Goal: Task Accomplishment & Management: Complete application form

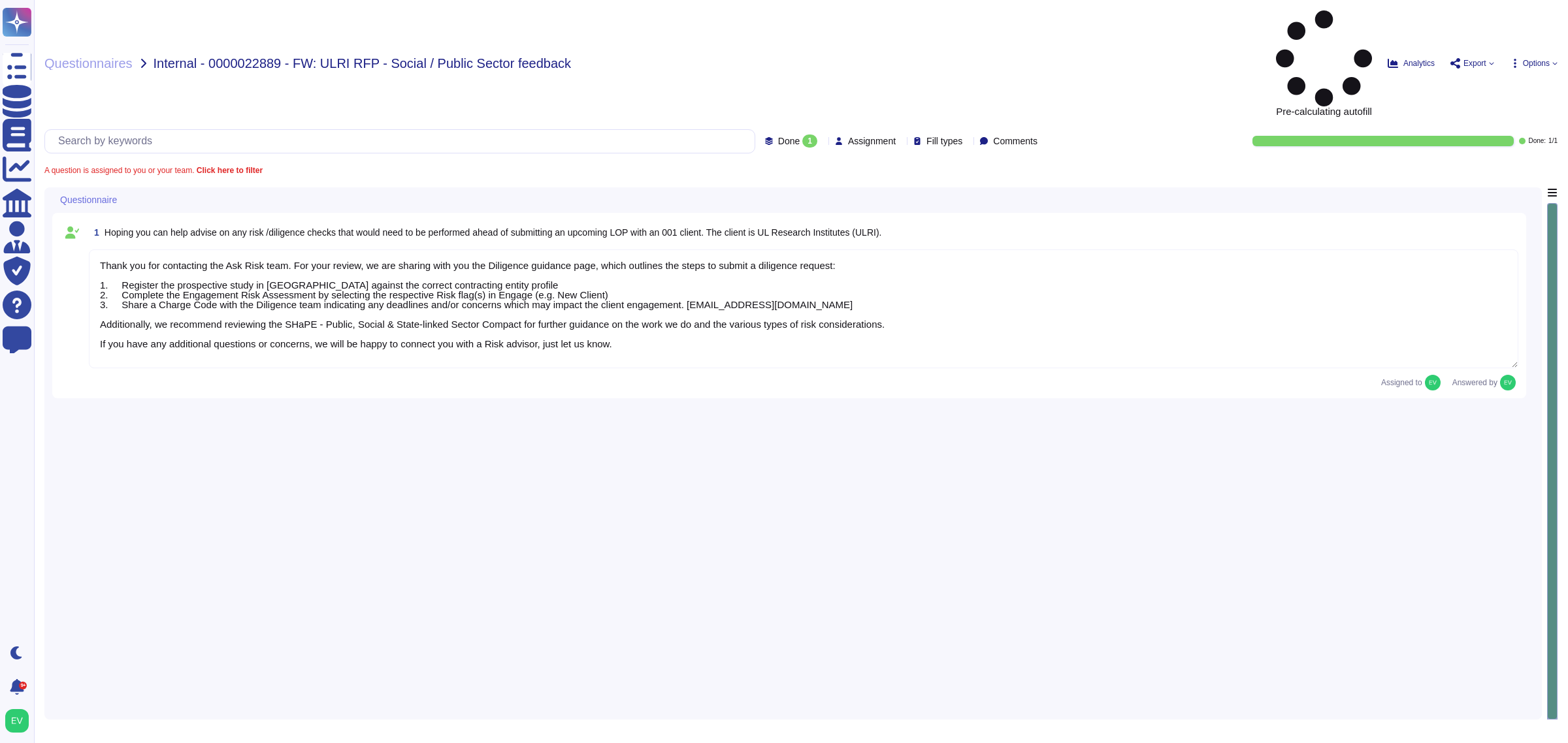
type textarea "Thank you for contacting the Ask Risk team. For your review, we are sharing wit…"
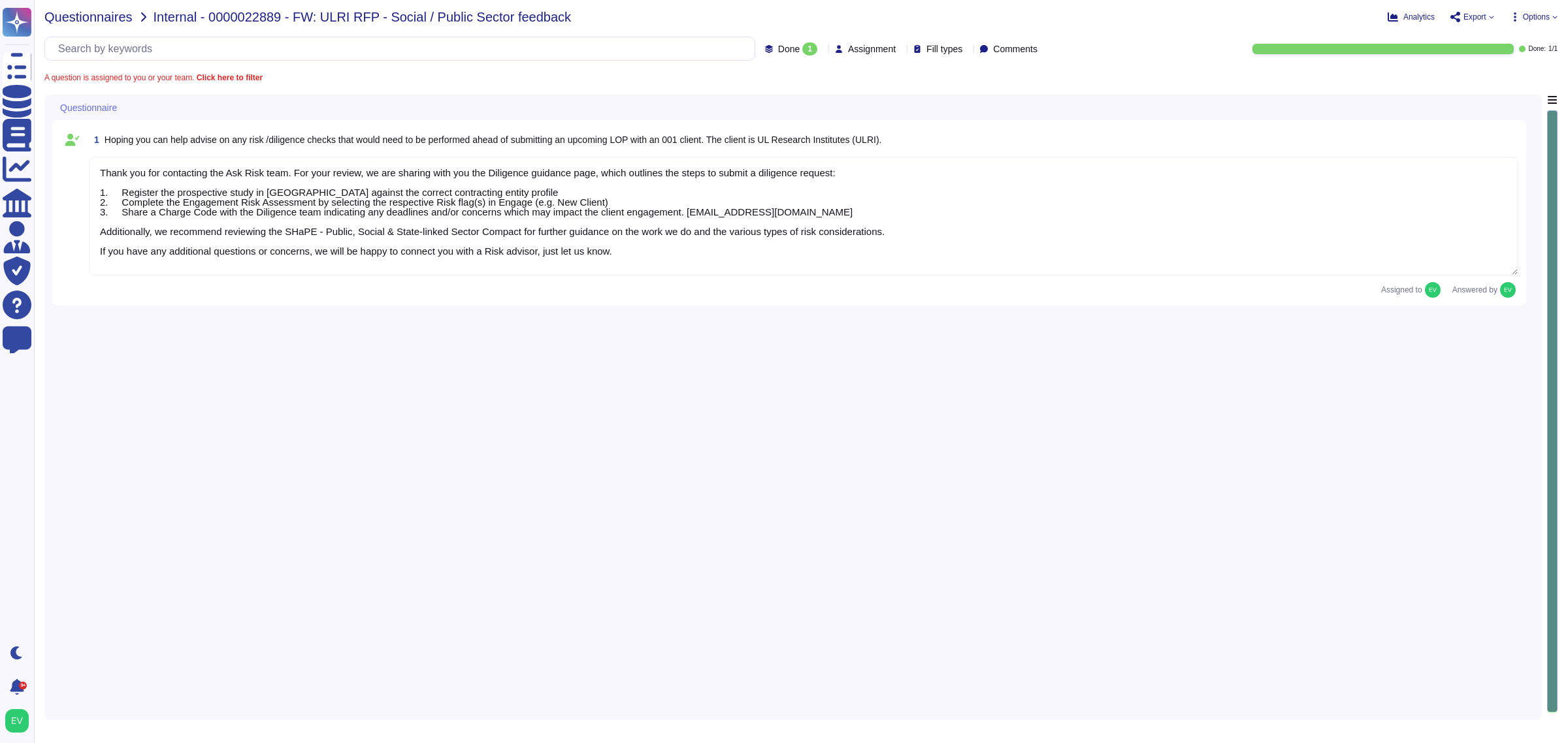
click at [80, 21] on span "Questionnaires" at bounding box center [88, 17] width 88 height 13
